Goal: Task Accomplishment & Management: Complete application form

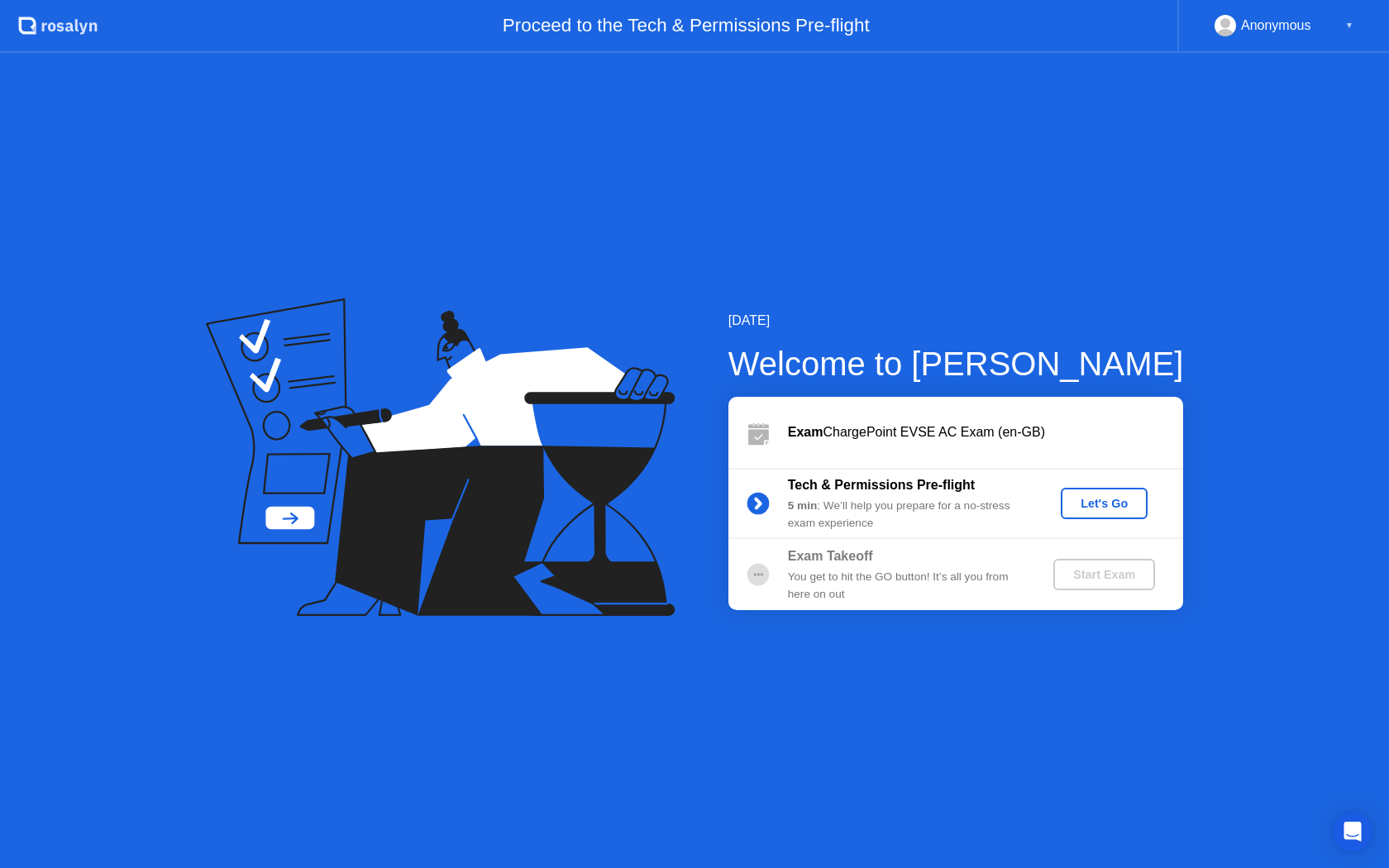
drag, startPoint x: 1106, startPoint y: 509, endPoint x: 1118, endPoint y: 509, distance: 12.0
click at [1118, 509] on div "Let's Go" at bounding box center [1104, 503] width 74 height 13
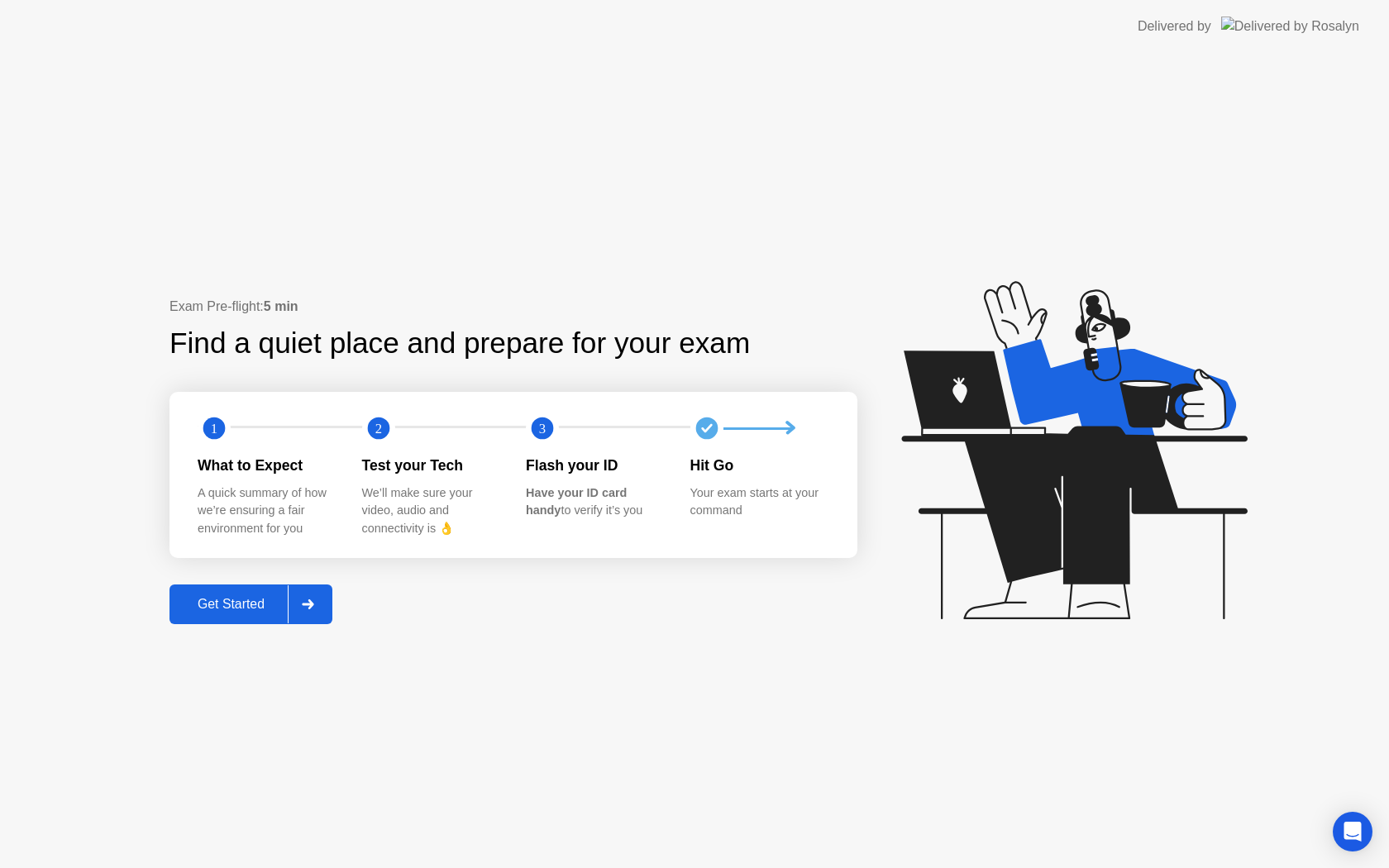
click at [235, 617] on button "Get Started" at bounding box center [251, 604] width 163 height 40
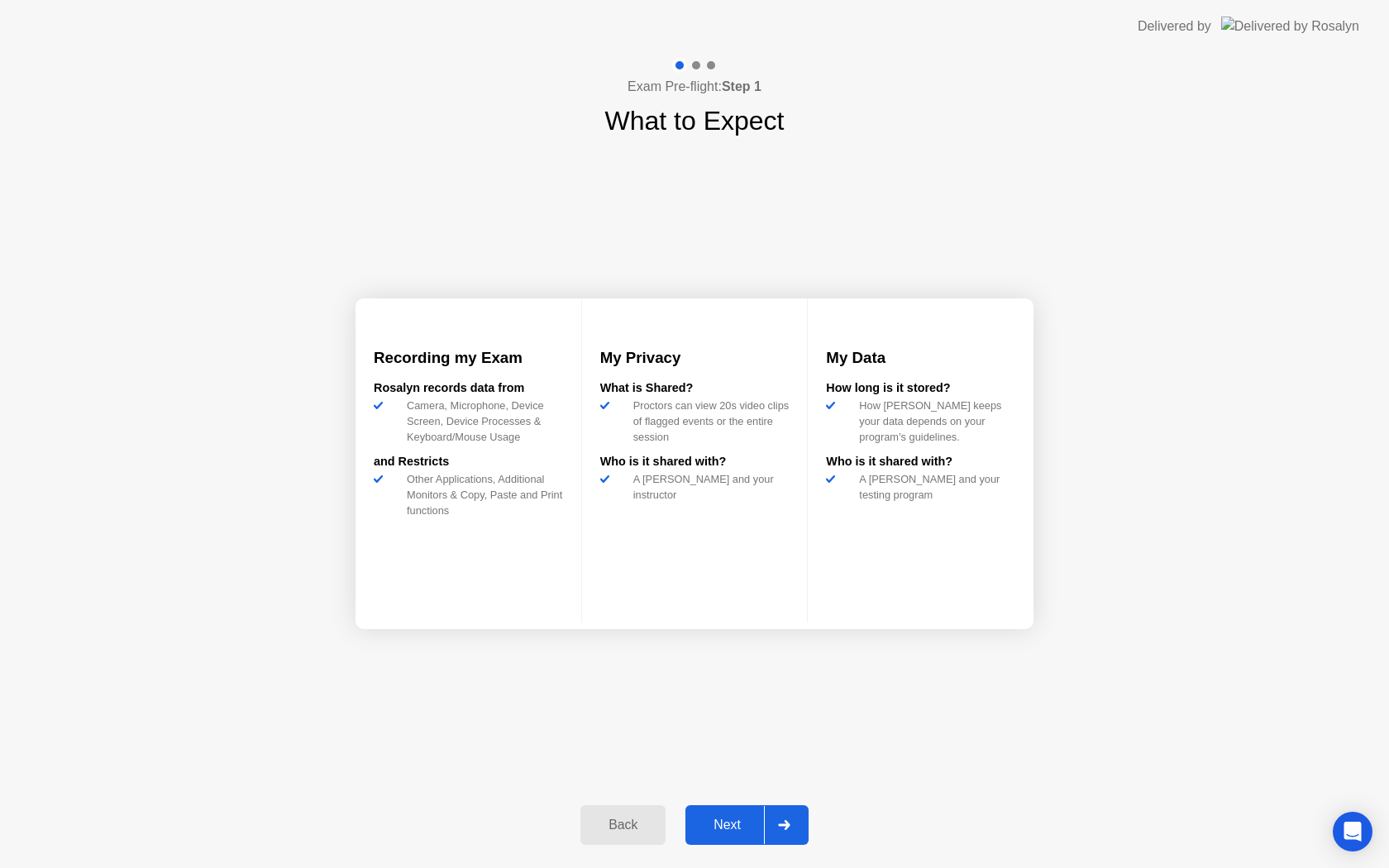
click at [747, 812] on button "Next" at bounding box center [746, 825] width 123 height 40
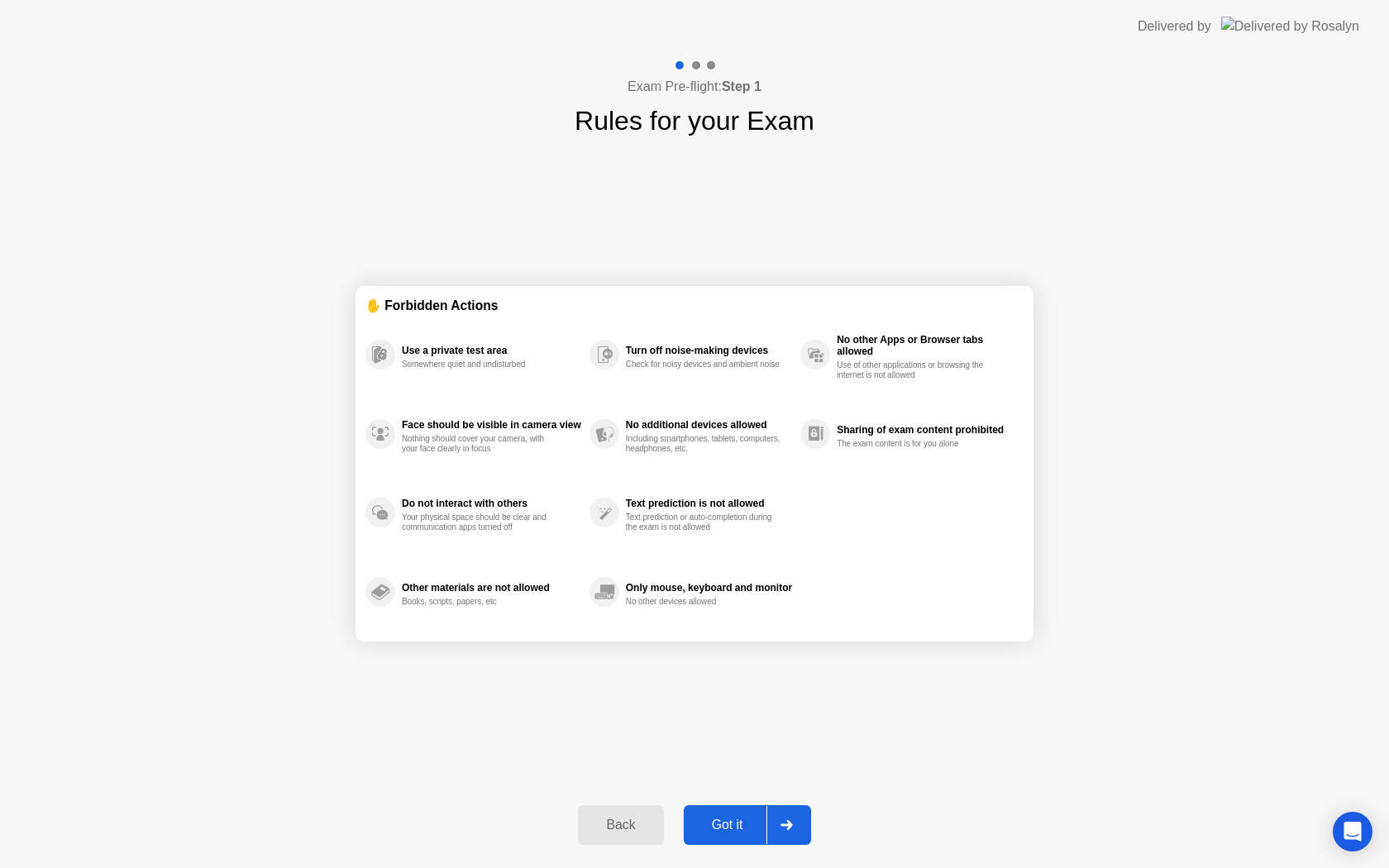
click at [752, 821] on div "Got it" at bounding box center [727, 824] width 78 height 15
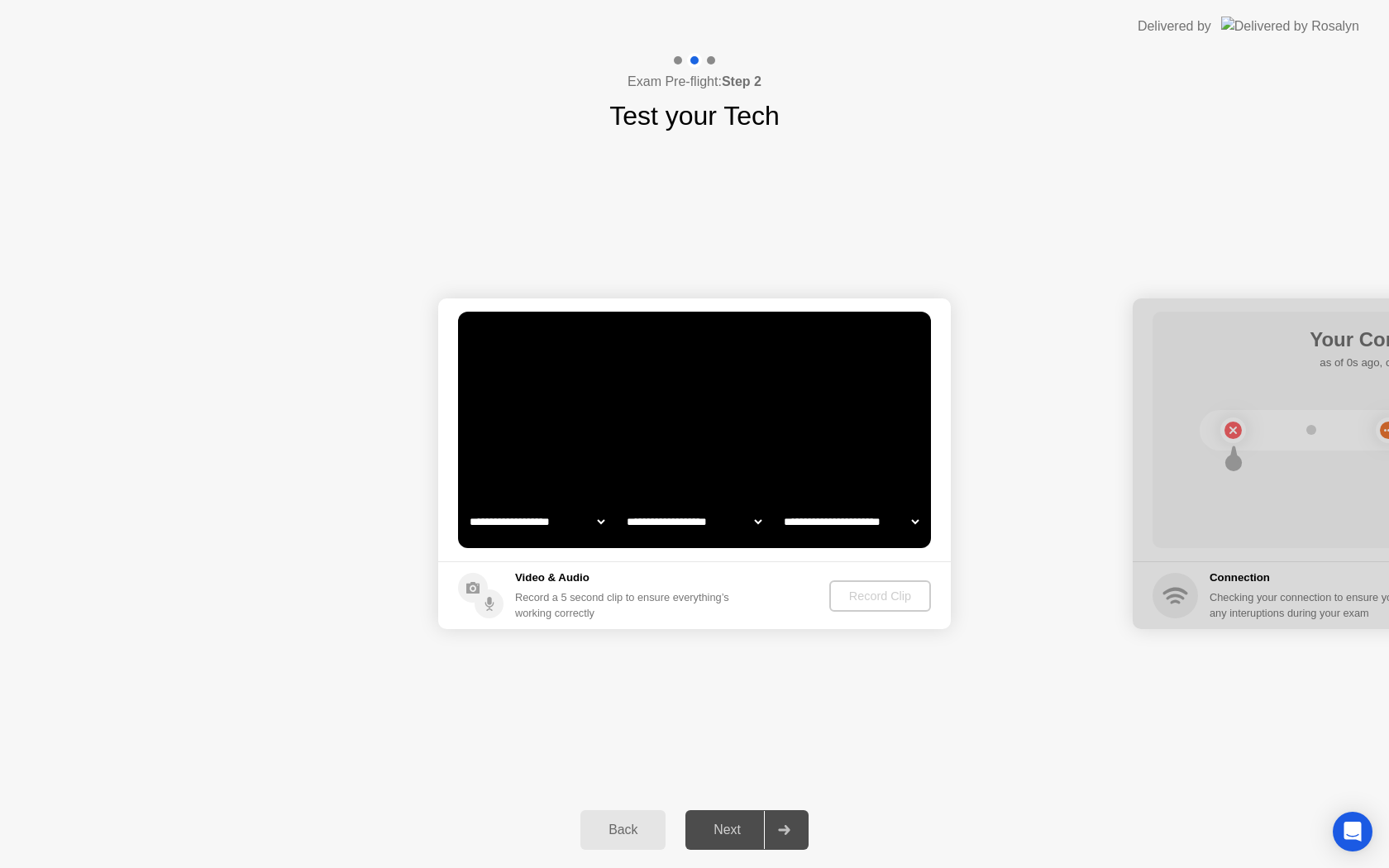
select select "**********"
select select "*******"
click at [887, 596] on div "Record Clip" at bounding box center [881, 595] width 89 height 13
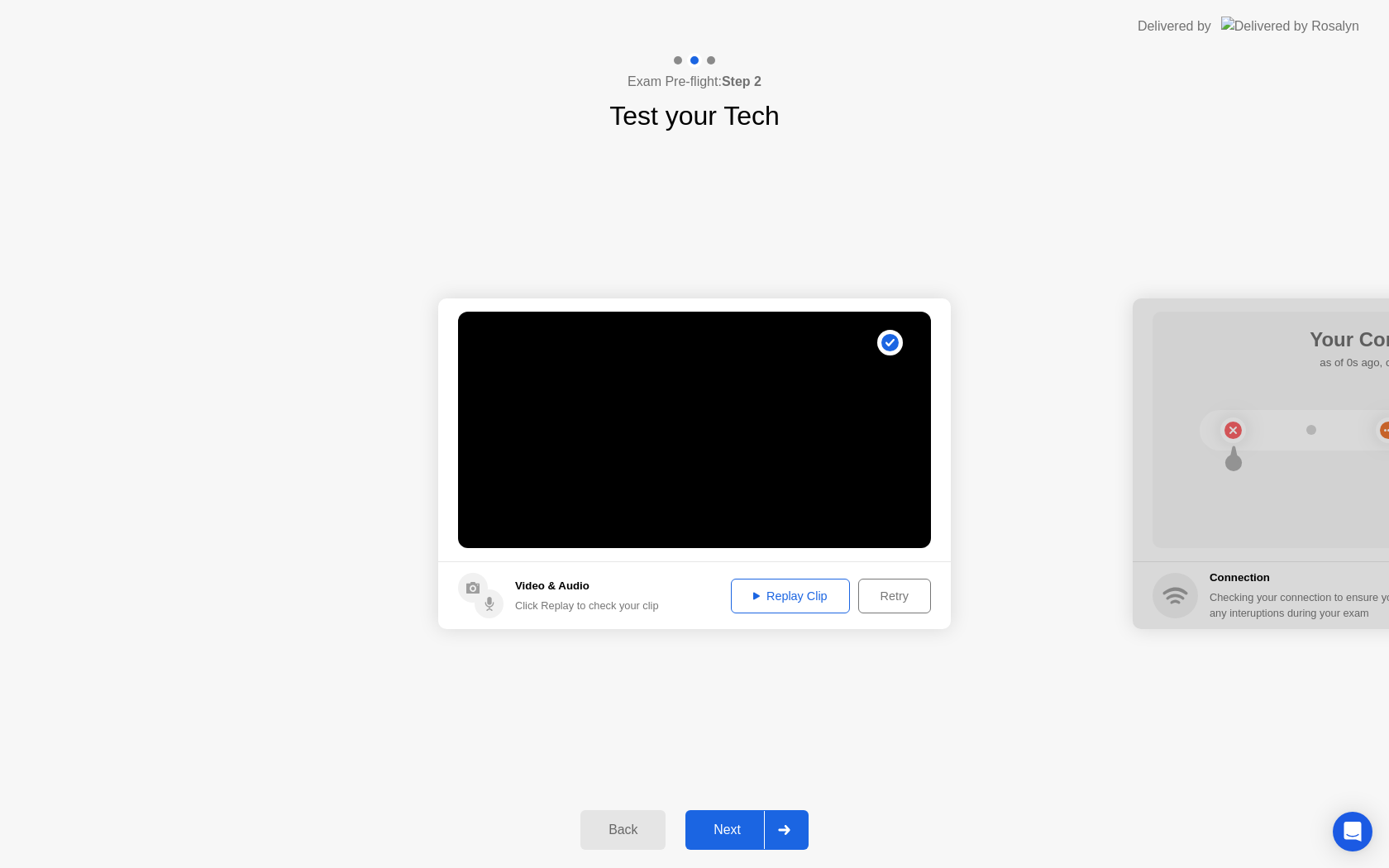
click at [790, 583] on button "Replay Clip" at bounding box center [790, 596] width 119 height 35
click at [725, 836] on div "Next" at bounding box center [727, 830] width 74 height 15
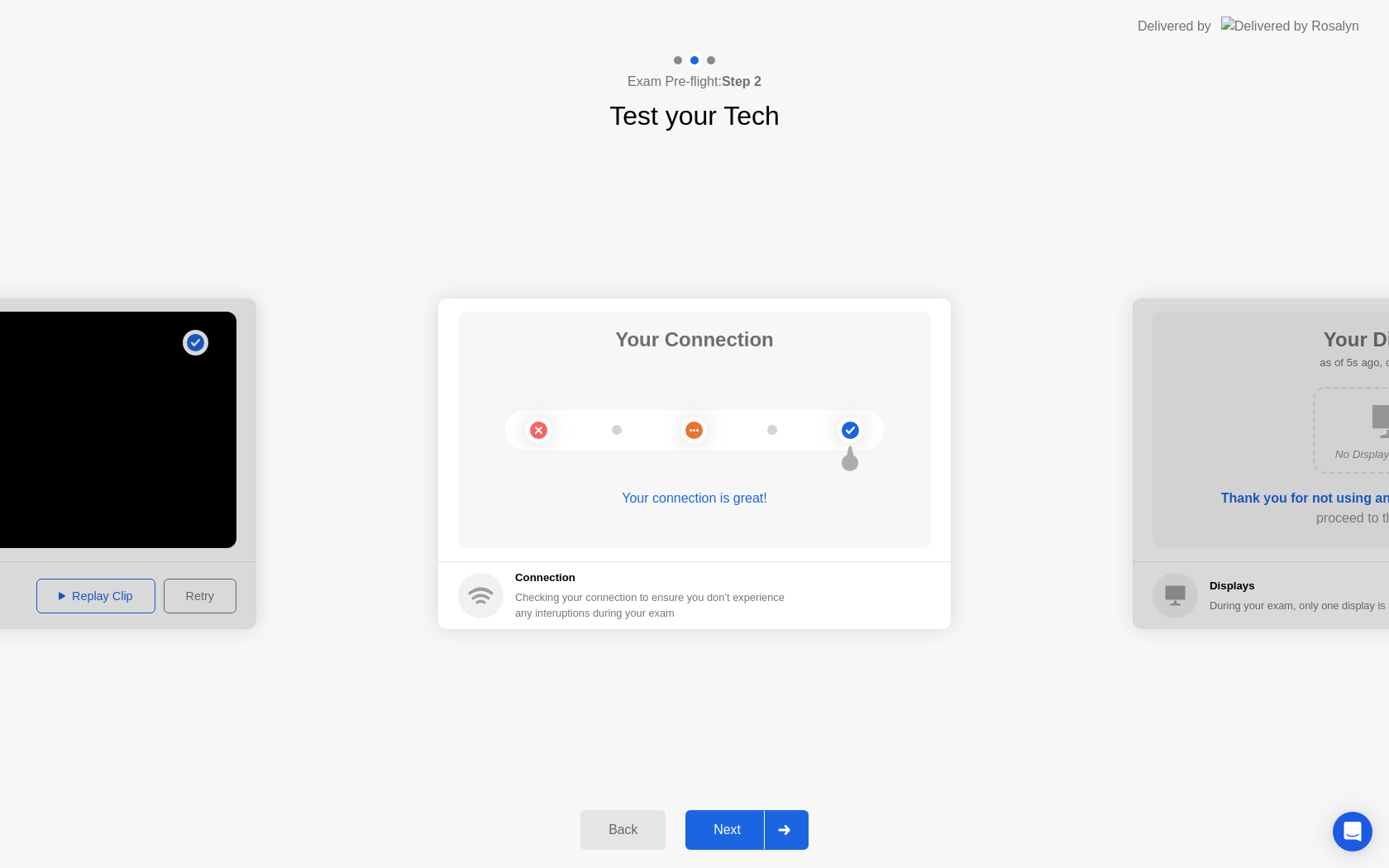
click at [724, 836] on div "Next" at bounding box center [727, 830] width 74 height 15
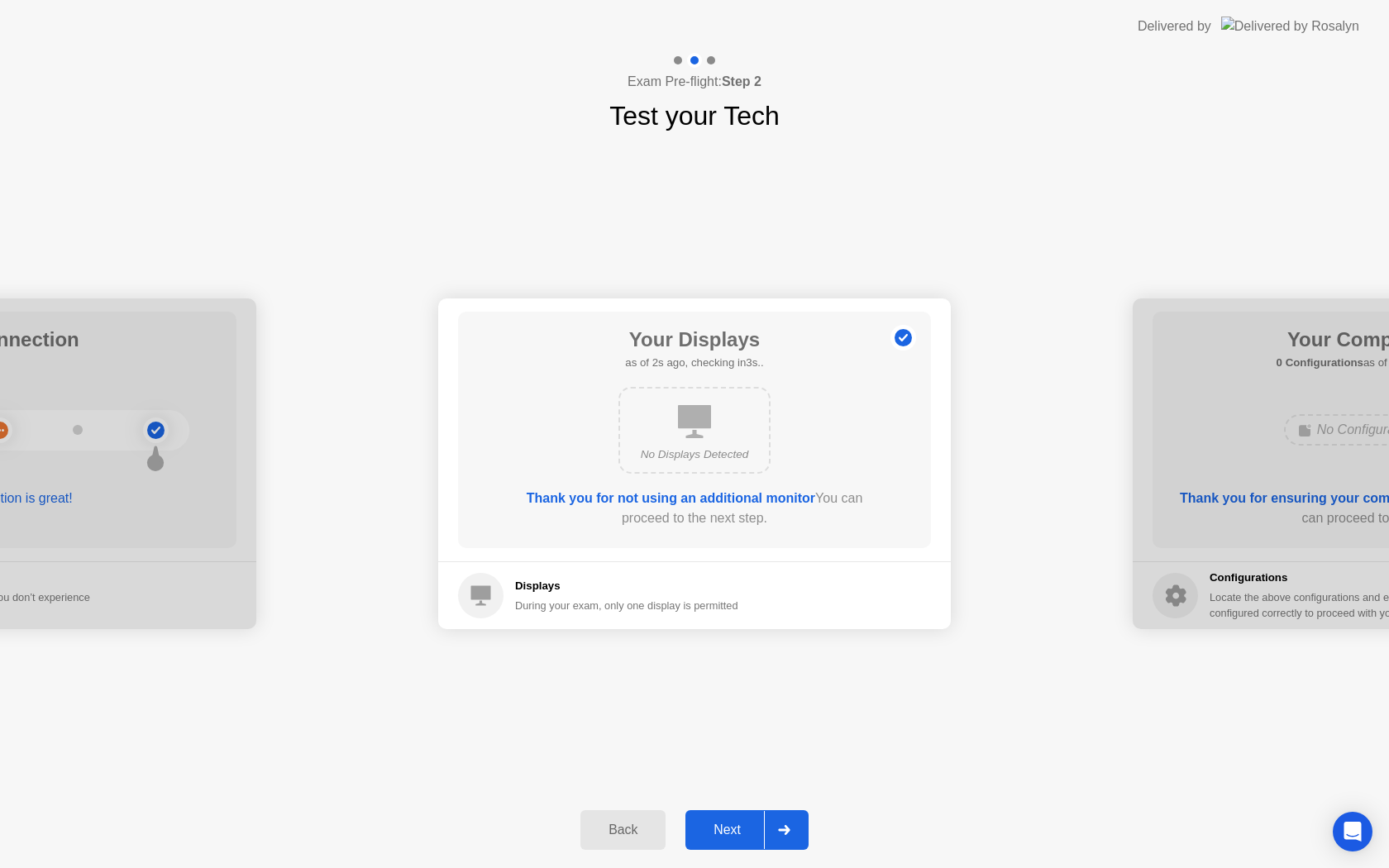
click at [730, 831] on div "Next" at bounding box center [727, 830] width 74 height 15
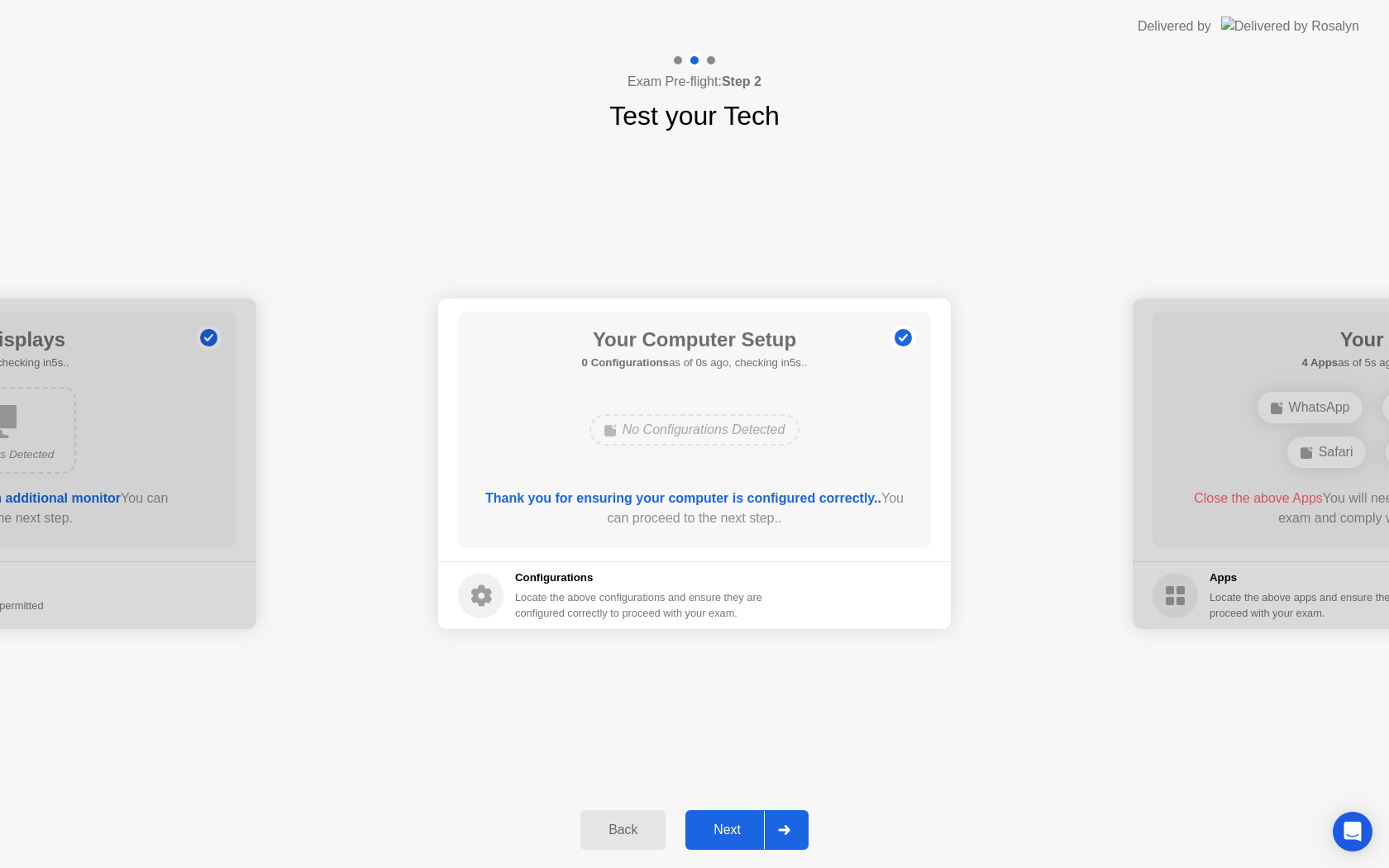
click at [725, 827] on div "Next" at bounding box center [727, 830] width 74 height 15
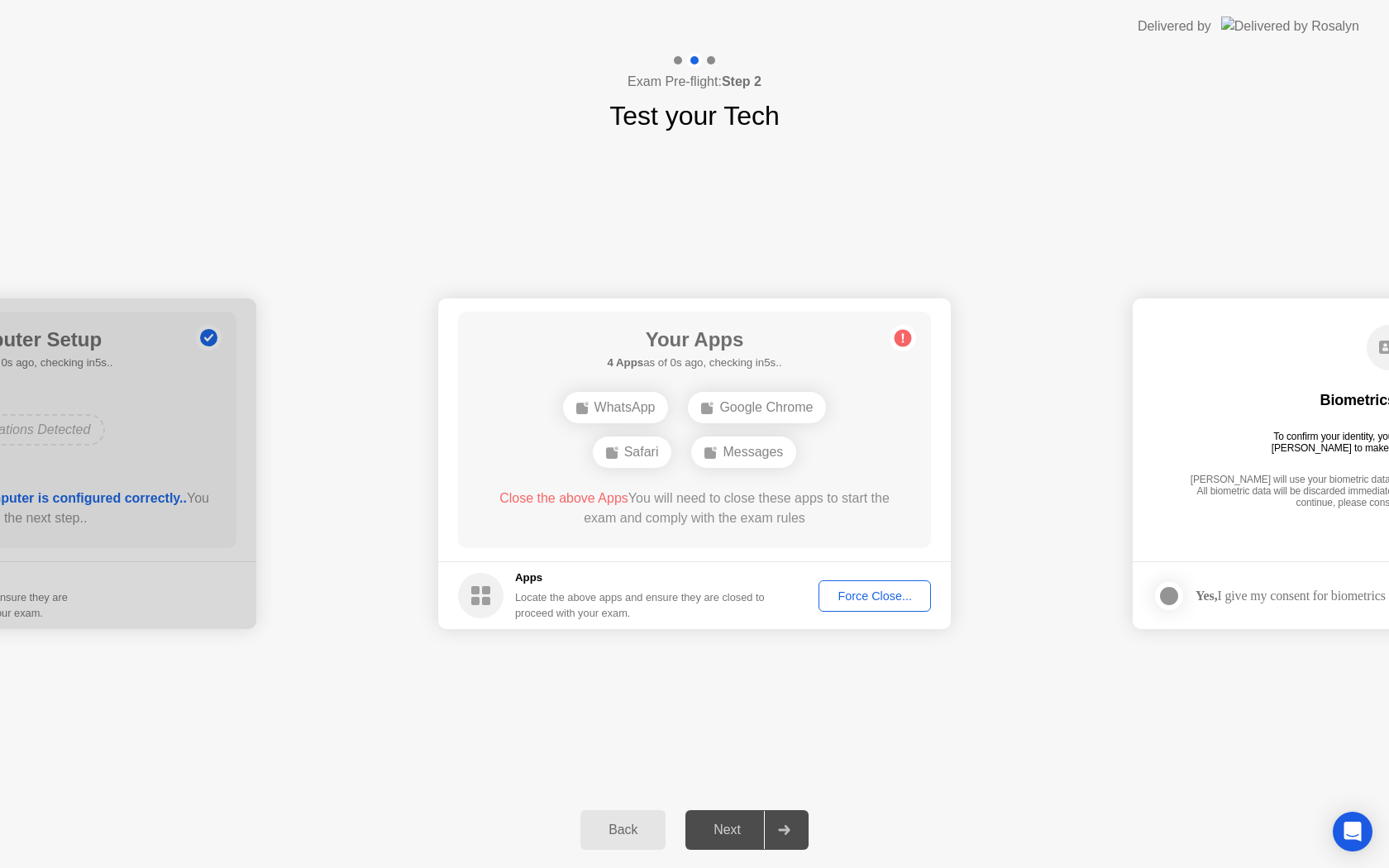
click at [873, 597] on div "Force Close..." at bounding box center [875, 595] width 101 height 13
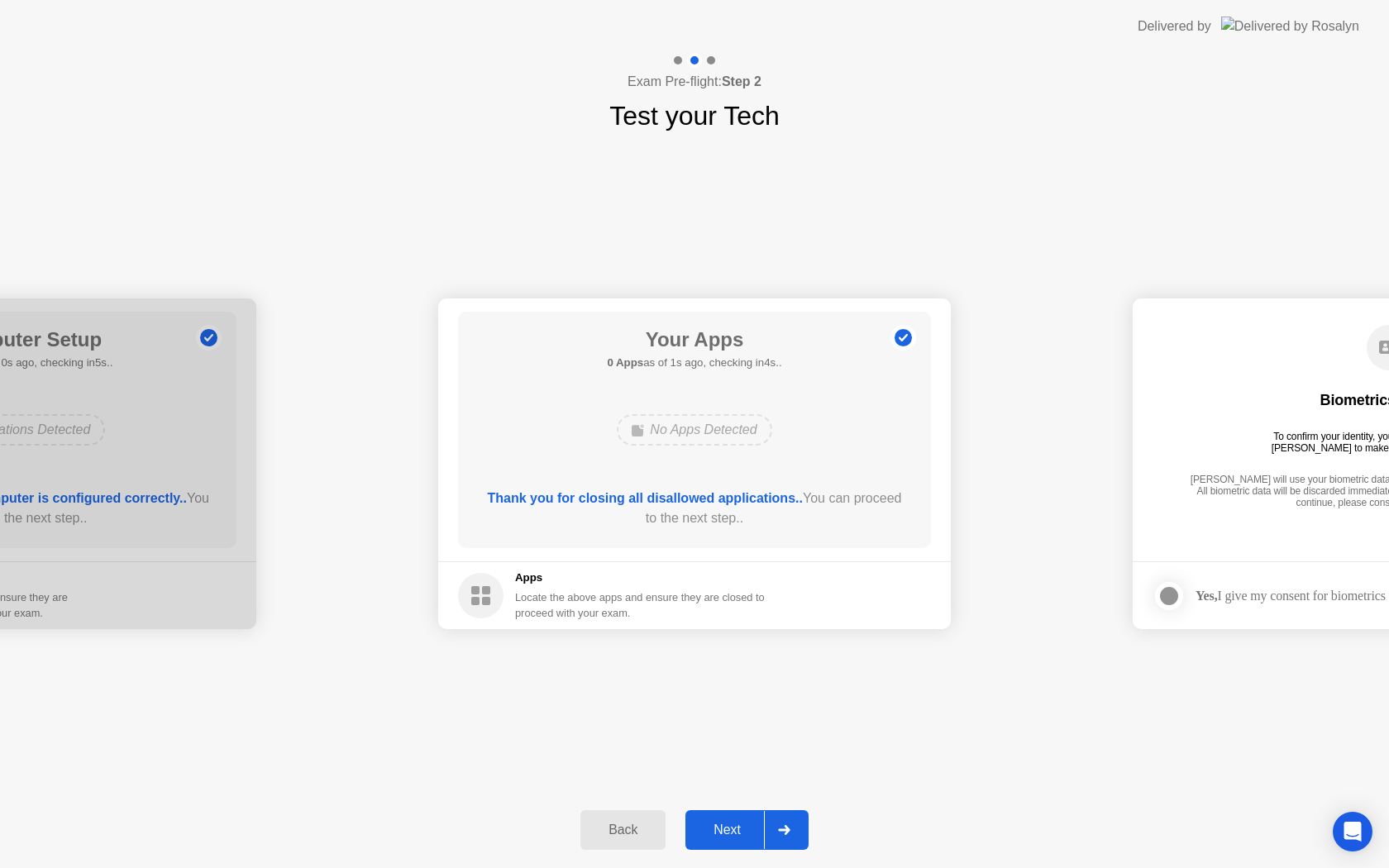
click at [727, 841] on button "Next" at bounding box center [746, 831] width 123 height 40
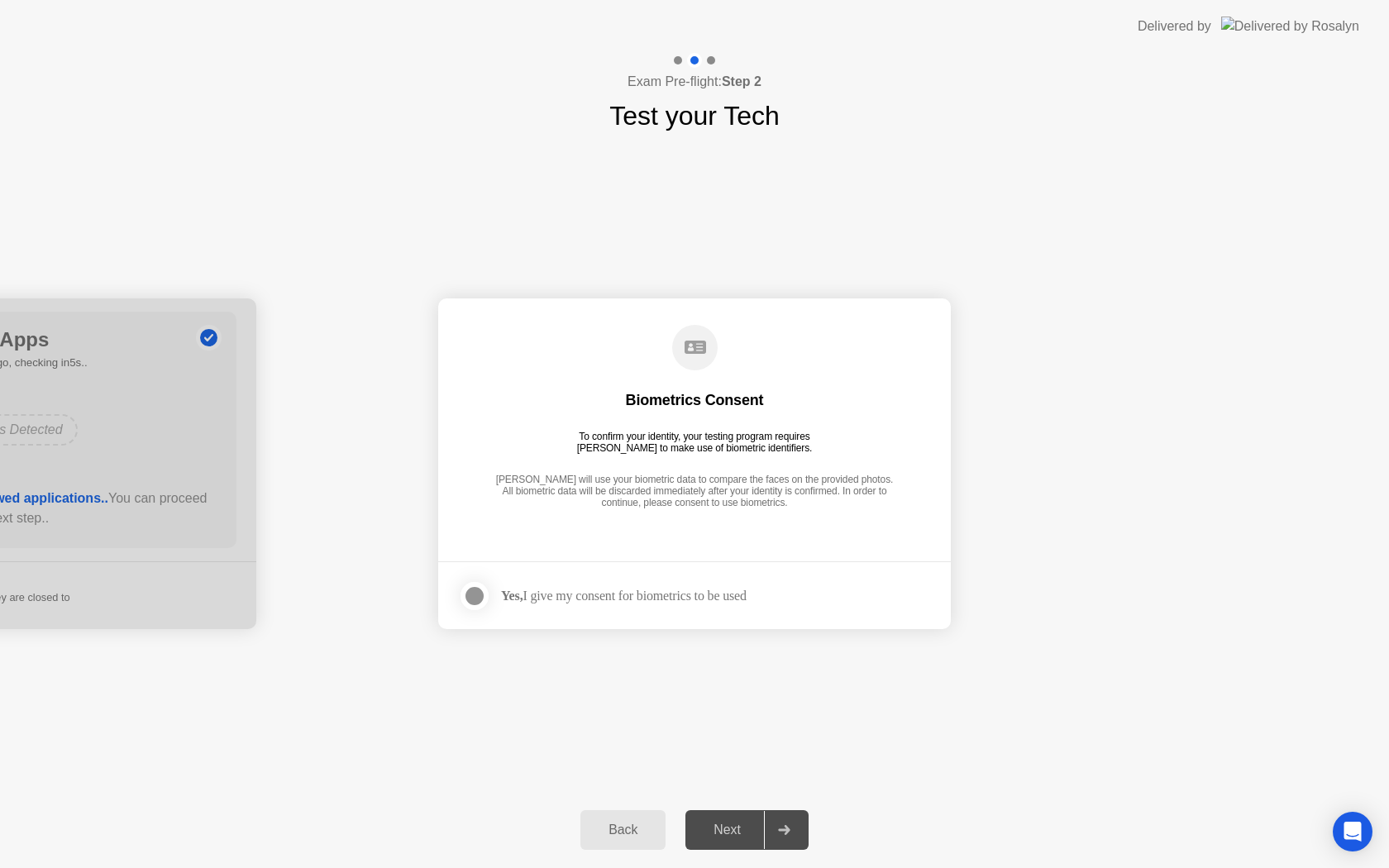
click at [468, 595] on div at bounding box center [475, 595] width 20 height 20
click at [732, 835] on div "Next" at bounding box center [727, 830] width 74 height 15
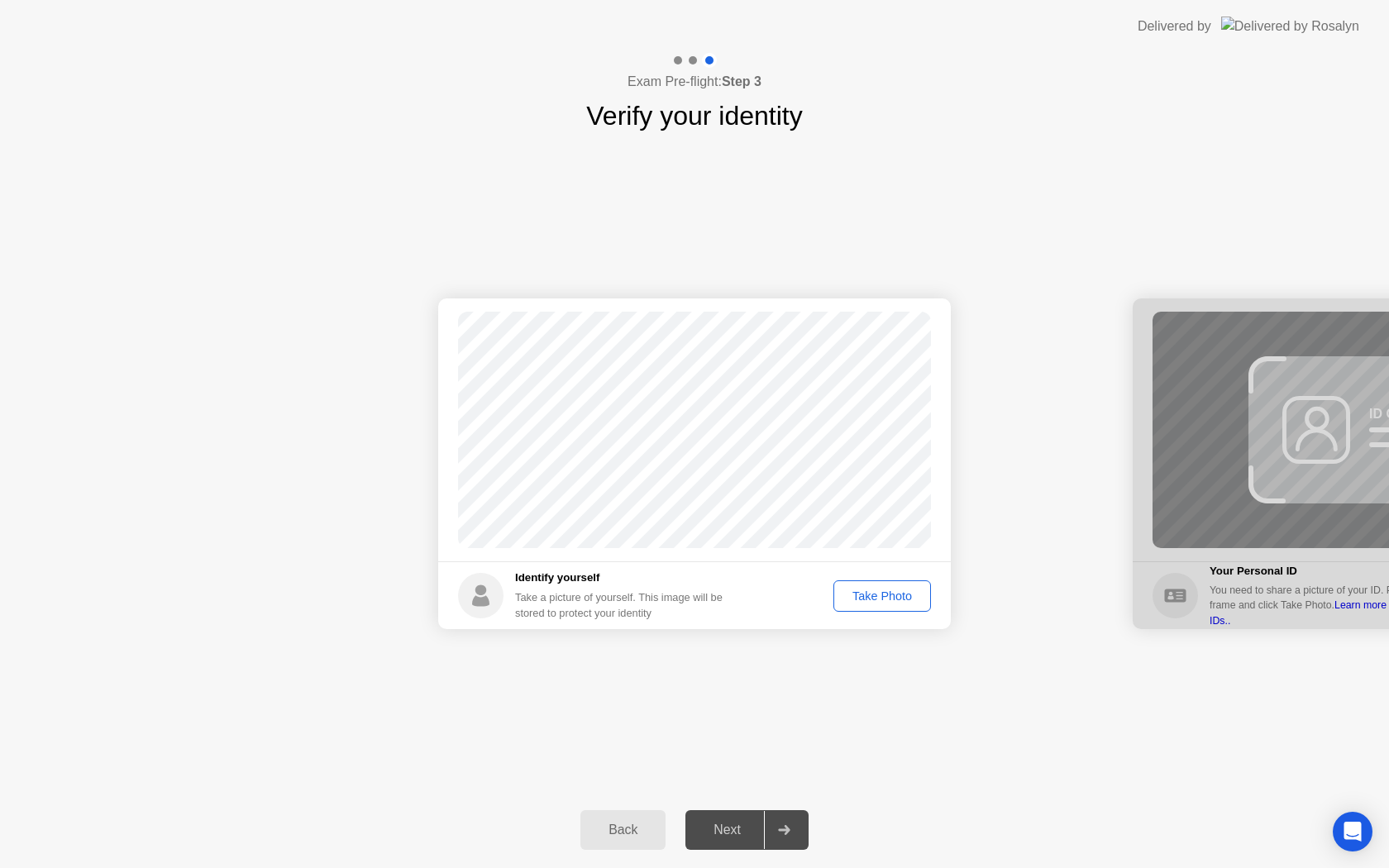
click at [860, 600] on div "Take Photo" at bounding box center [882, 595] width 86 height 13
click at [723, 835] on div "Next" at bounding box center [727, 830] width 74 height 15
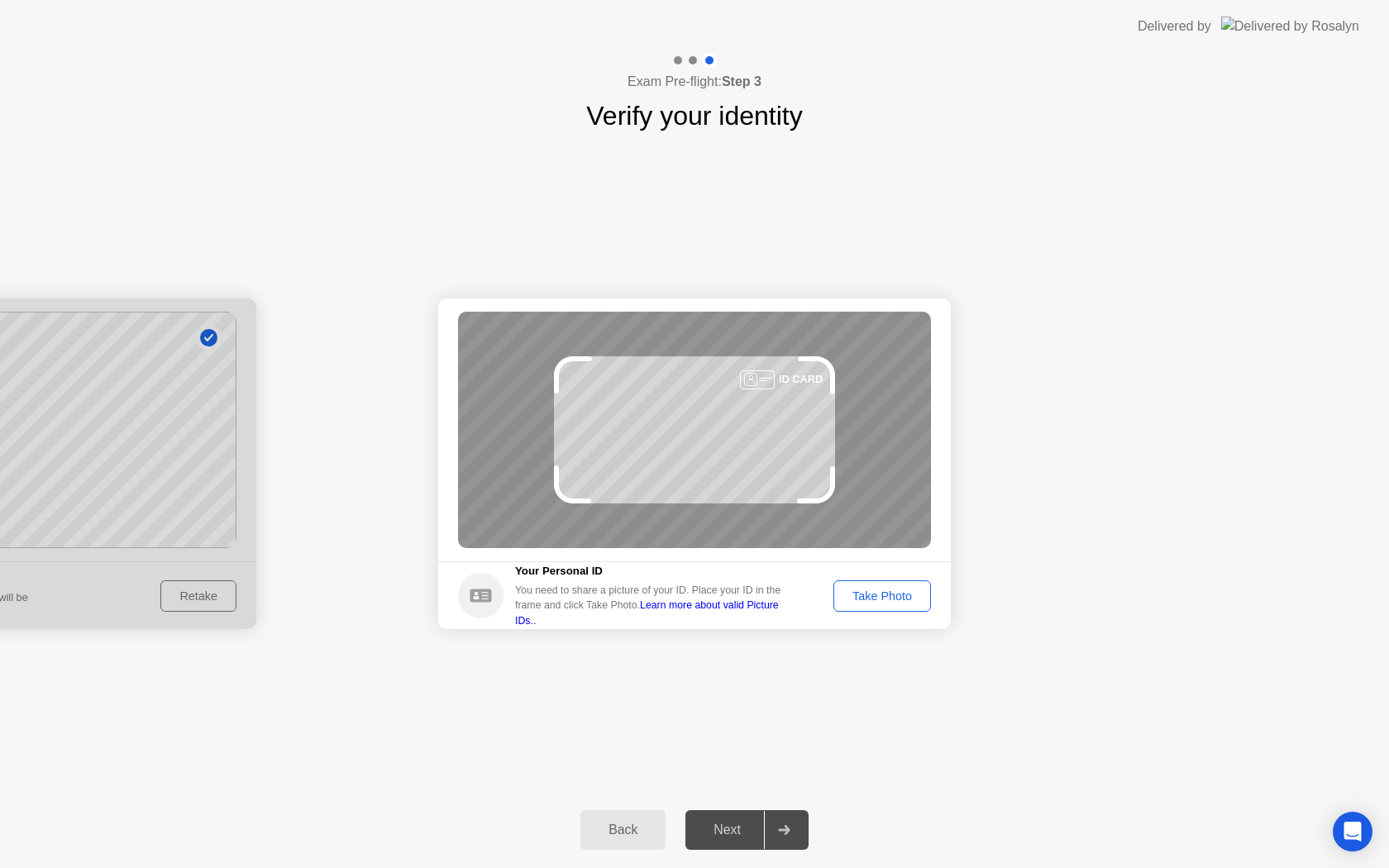
click at [897, 597] on div "Take Photo" at bounding box center [882, 595] width 86 height 13
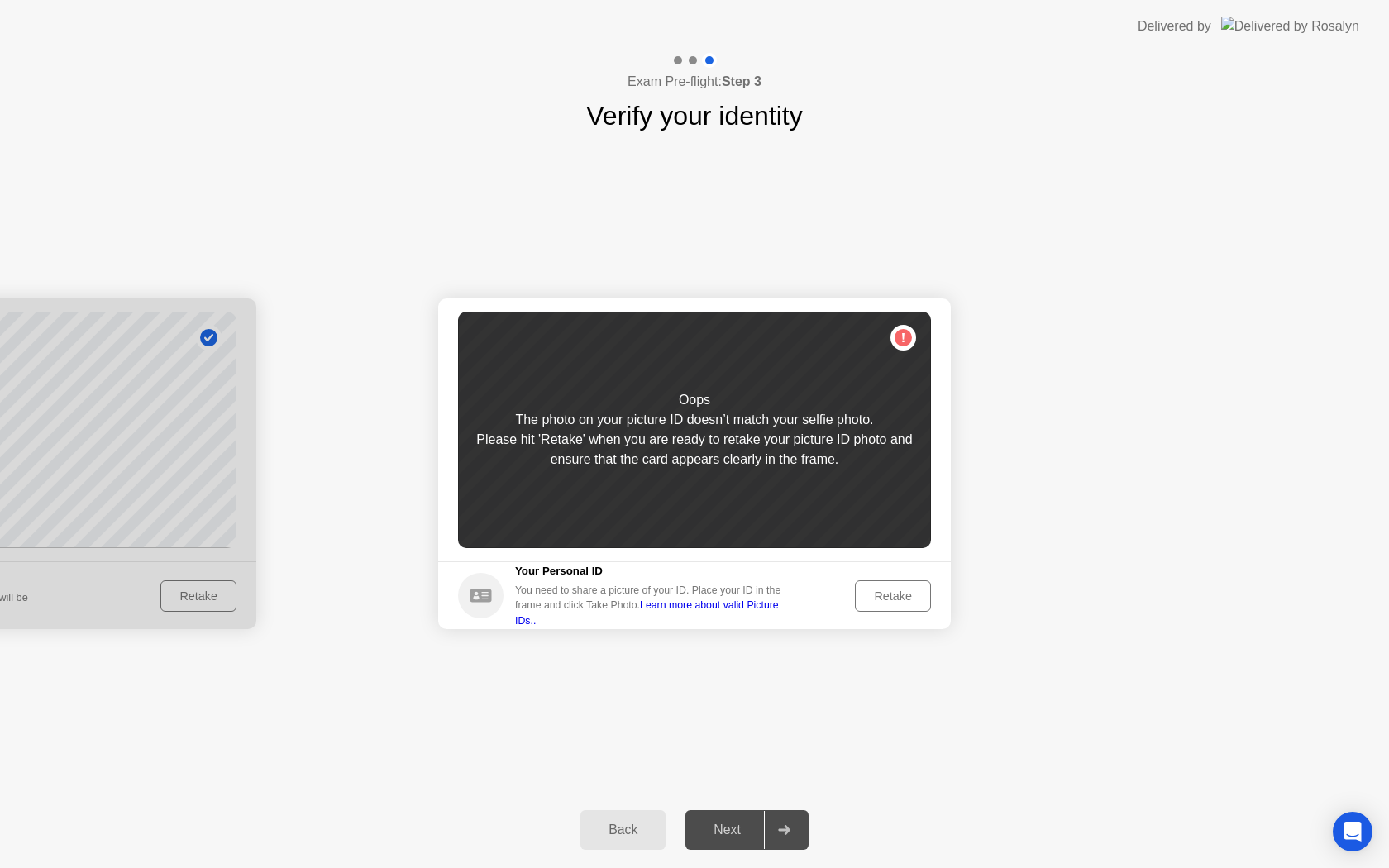
click at [907, 595] on div "Retake" at bounding box center [893, 595] width 64 height 13
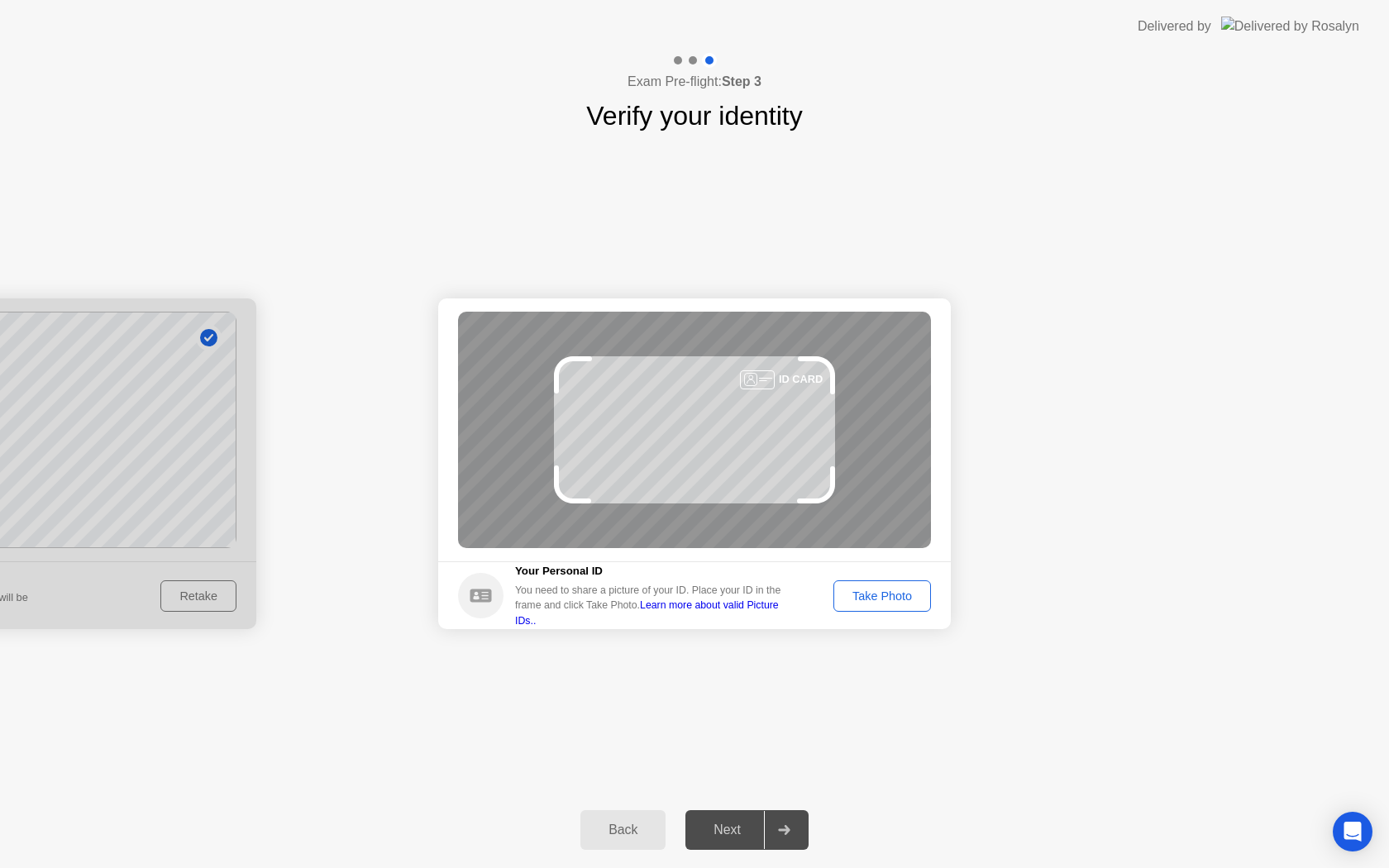
click at [900, 595] on div "Take Photo" at bounding box center [882, 595] width 86 height 13
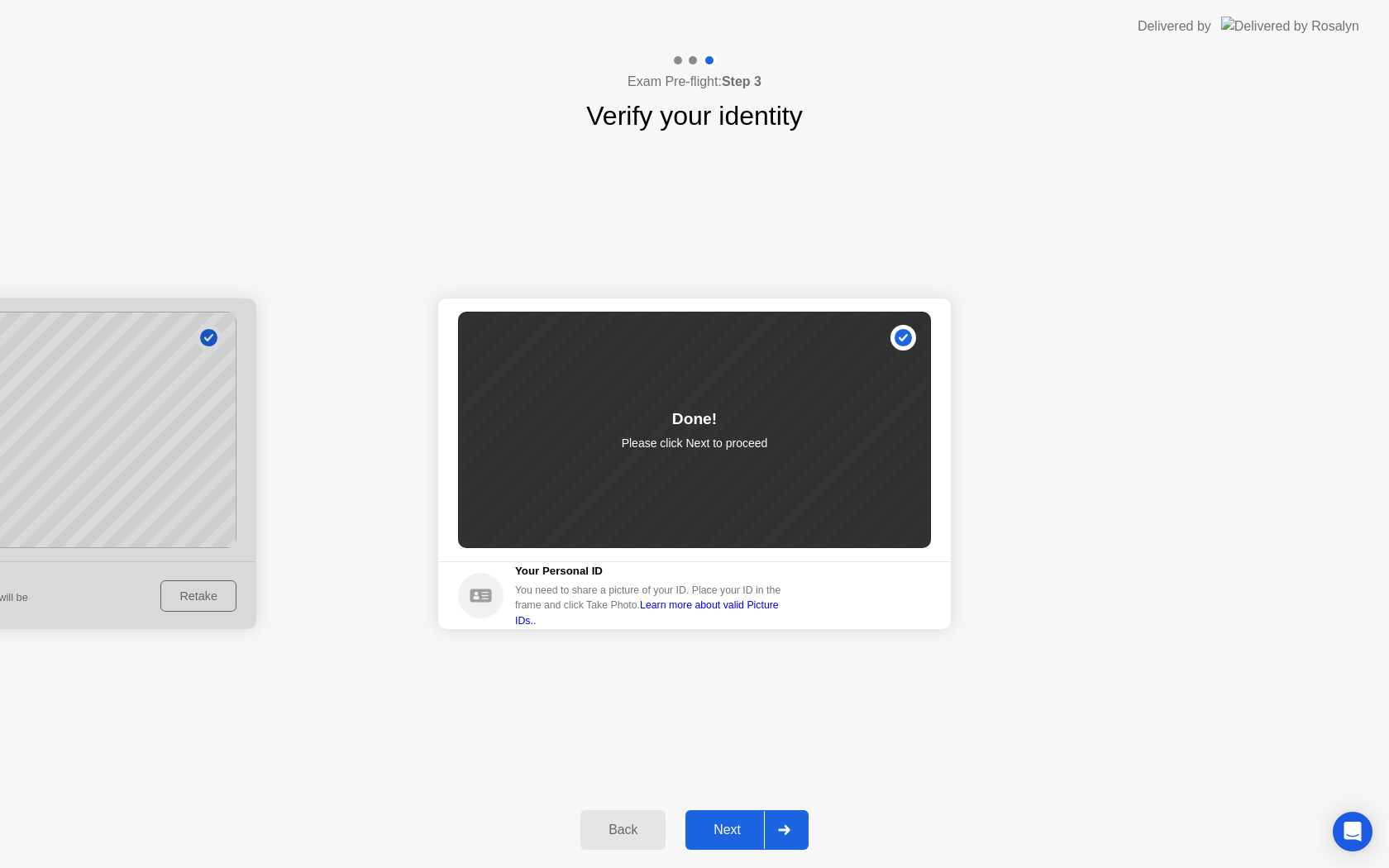
click at [738, 838] on div "Next" at bounding box center [727, 830] width 74 height 15
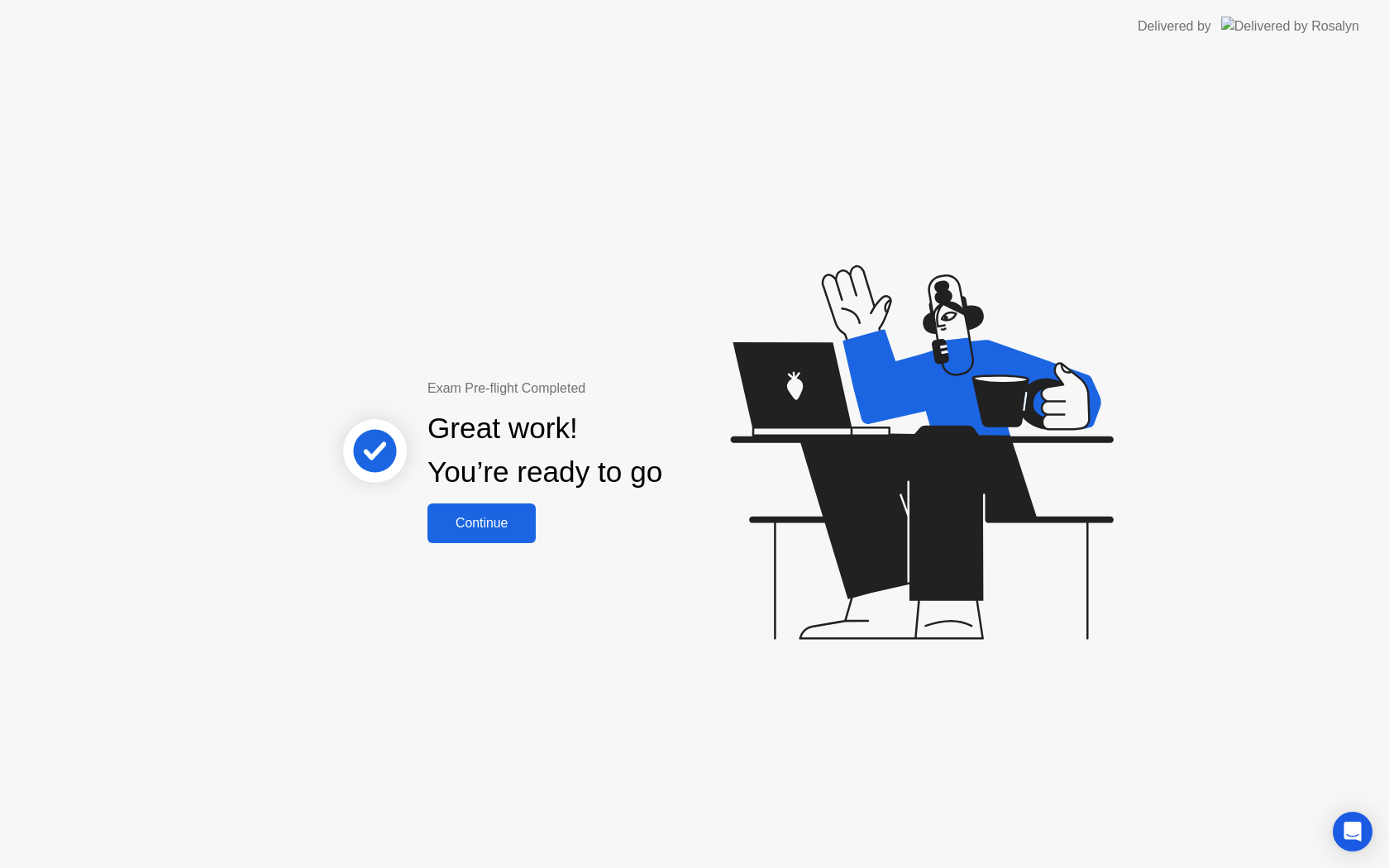
click at [476, 512] on button "Continue" at bounding box center [482, 523] width 108 height 40
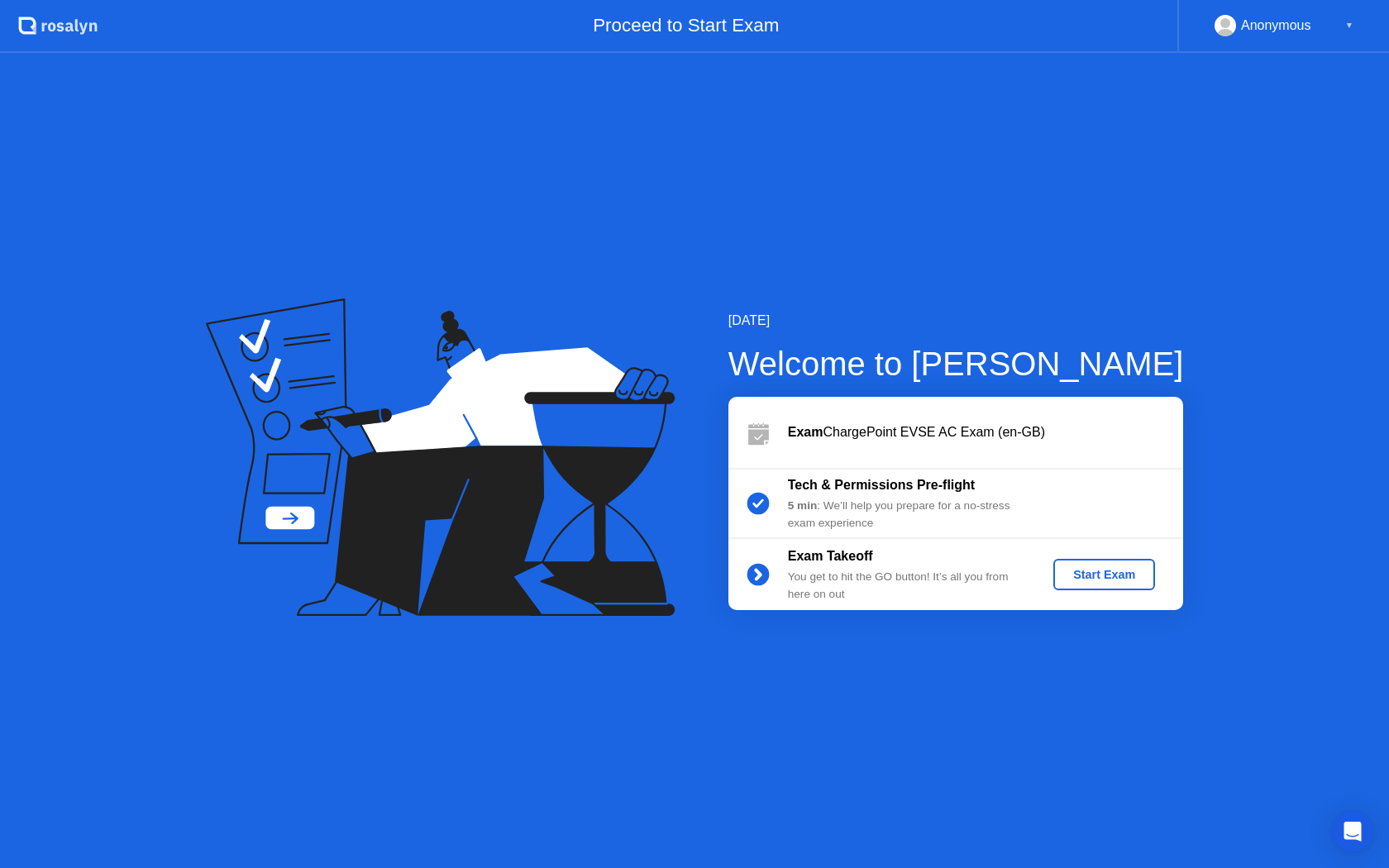
click at [1135, 578] on div "Start Exam" at bounding box center [1104, 574] width 89 height 13
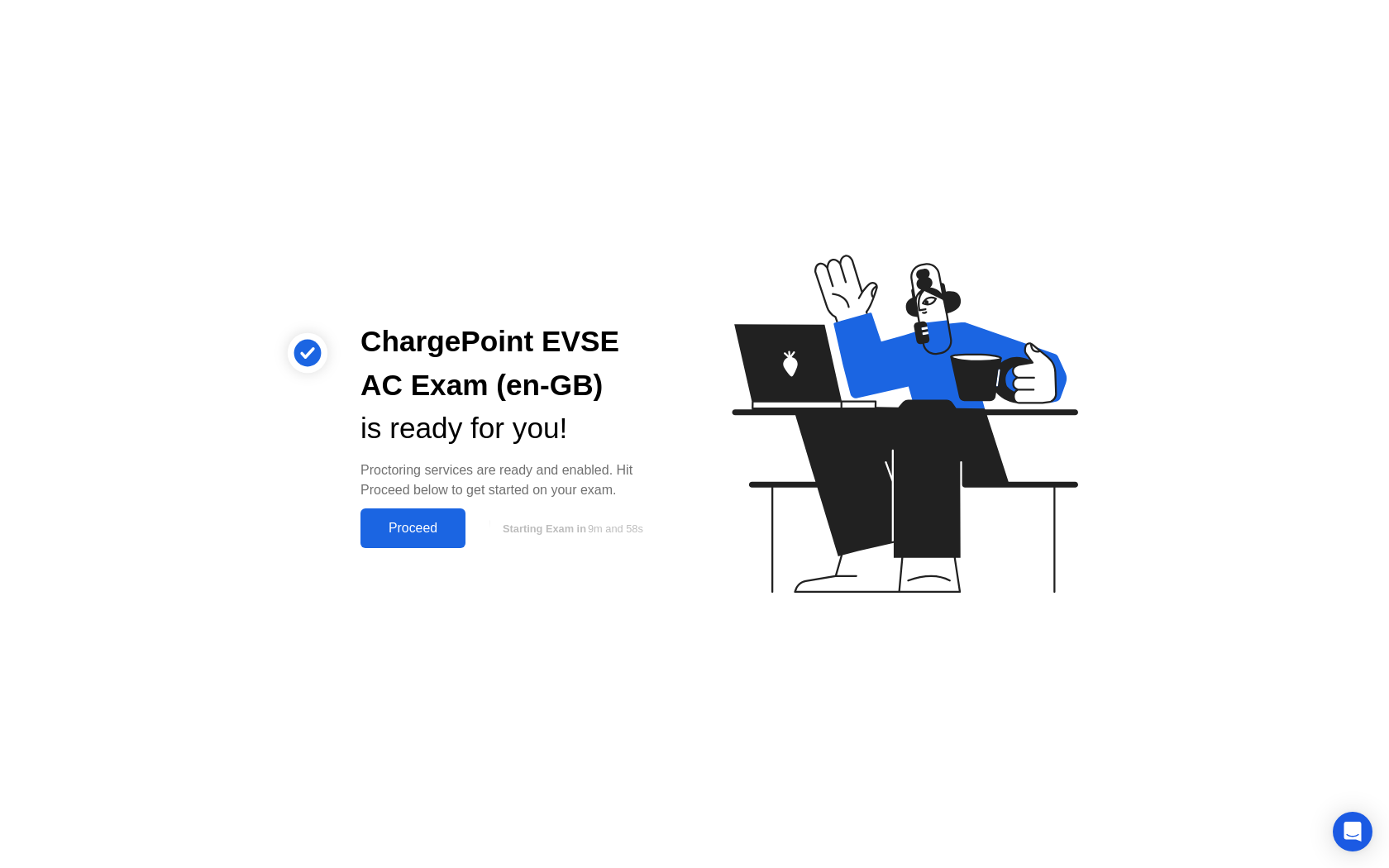
click at [427, 535] on div "Proceed" at bounding box center [413, 528] width 95 height 15
